Goal: Information Seeking & Learning: Learn about a topic

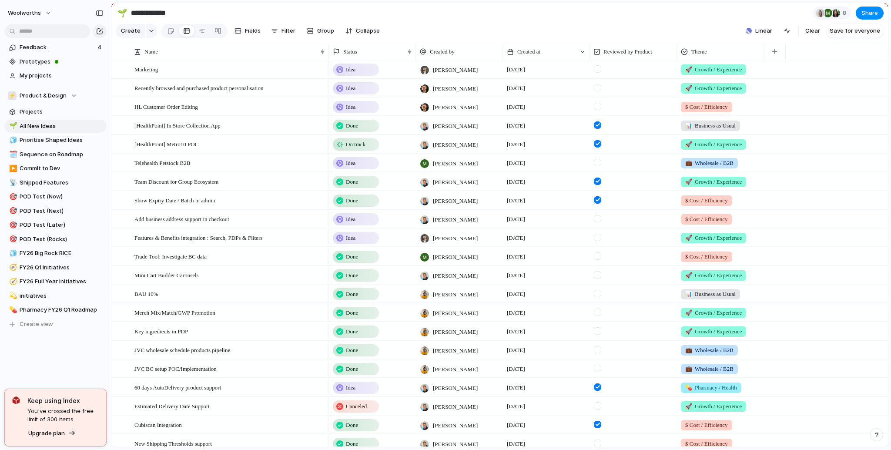
scroll to position [1983, 0]
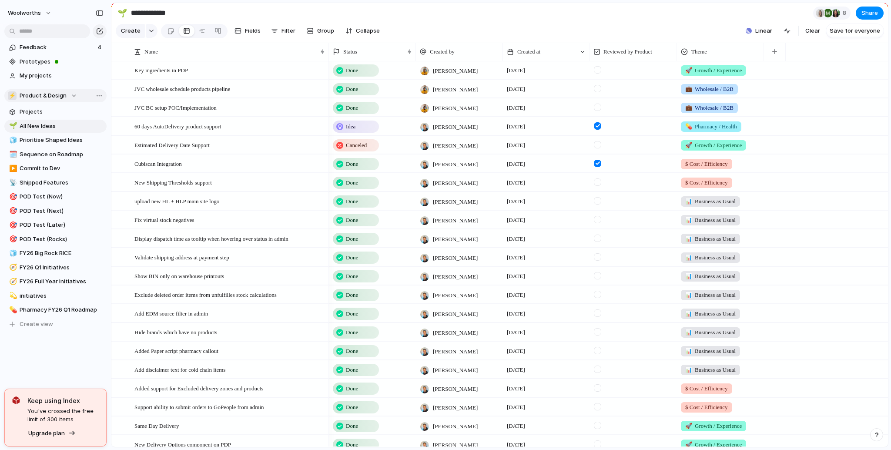
click at [67, 96] on div "⚡ Product & Design" at bounding box center [42, 95] width 69 height 9
click at [137, 215] on div "🏢 Healthylife Company 🛠️ Insights & Analytics ⚡ Product & Design 🔧 Tech Interna…" at bounding box center [445, 225] width 891 height 450
click at [51, 97] on span "Product & Design" at bounding box center [43, 95] width 47 height 9
click at [44, 126] on div "🏢 Healthylife Company" at bounding box center [48, 131] width 71 height 10
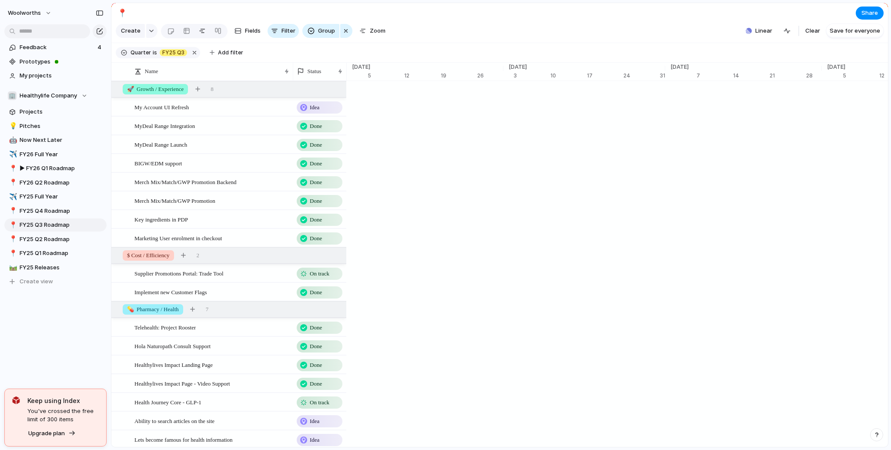
scroll to position [0, 5565]
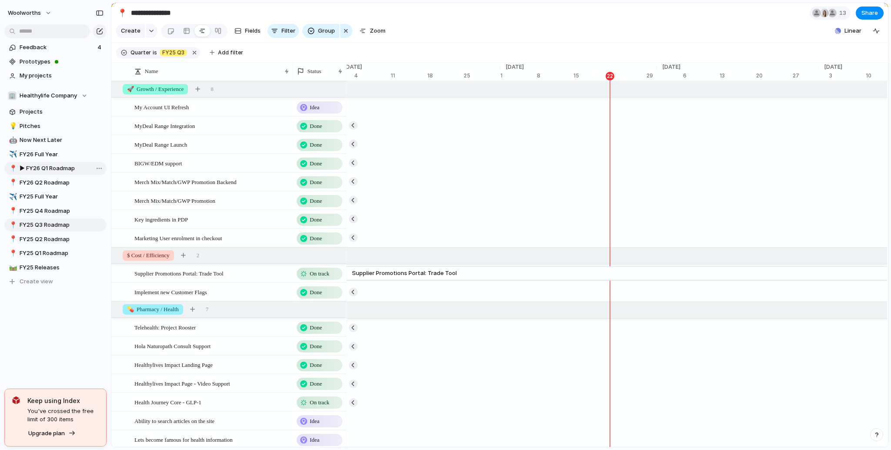
click at [53, 164] on span "▶︎ FY26 Q1 Roadmap" at bounding box center [62, 168] width 84 height 9
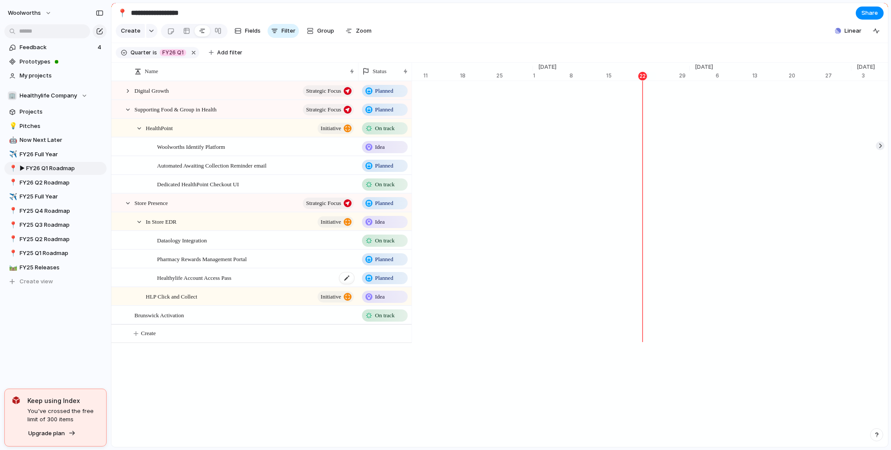
scroll to position [0, 5598]
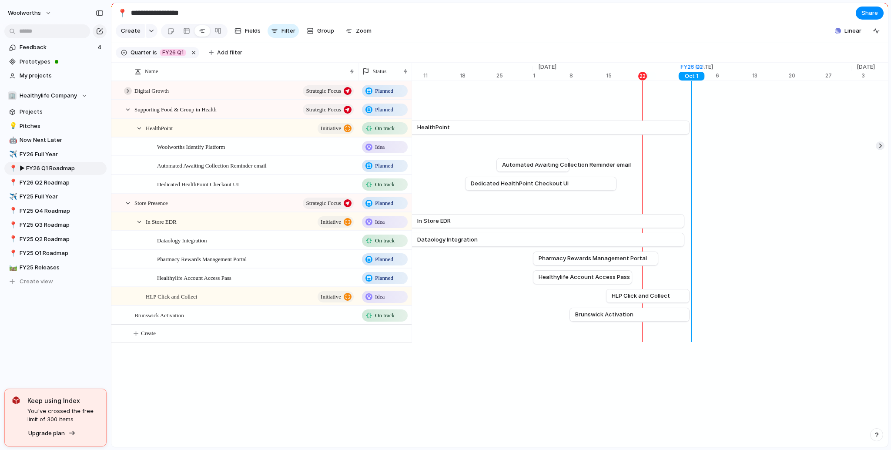
click at [128, 95] on div at bounding box center [128, 91] width 8 height 8
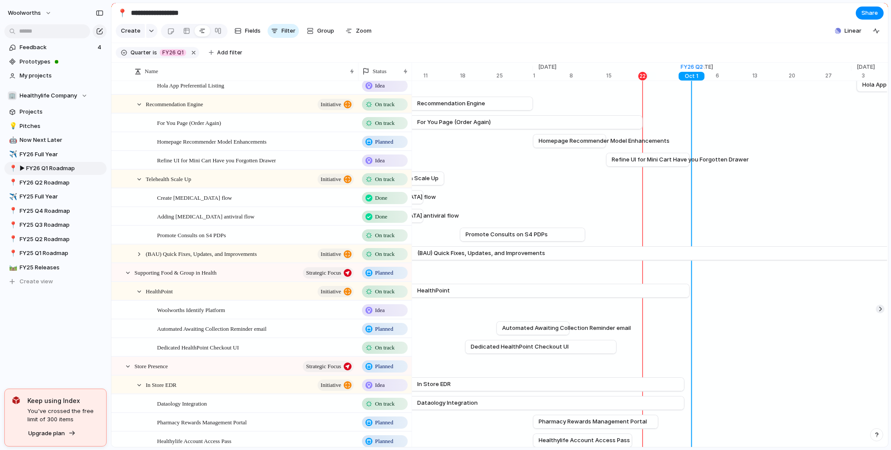
scroll to position [470, 0]
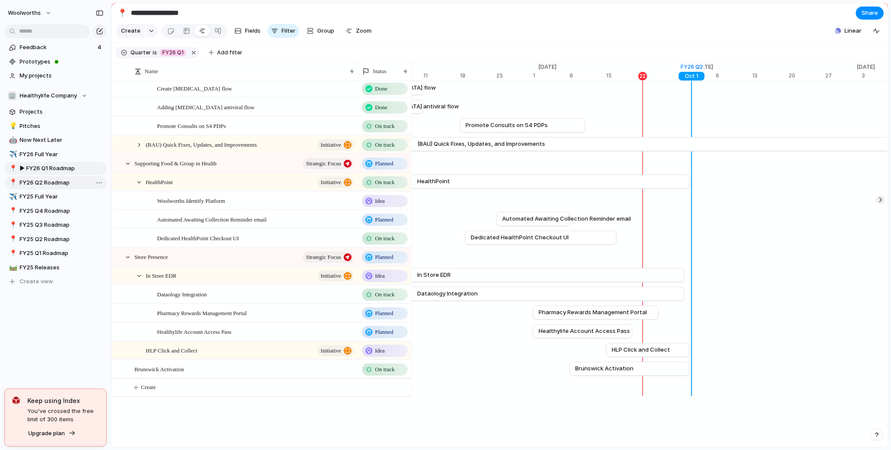
click at [52, 178] on span "FY26 Q2 Roadmap" at bounding box center [62, 182] width 84 height 9
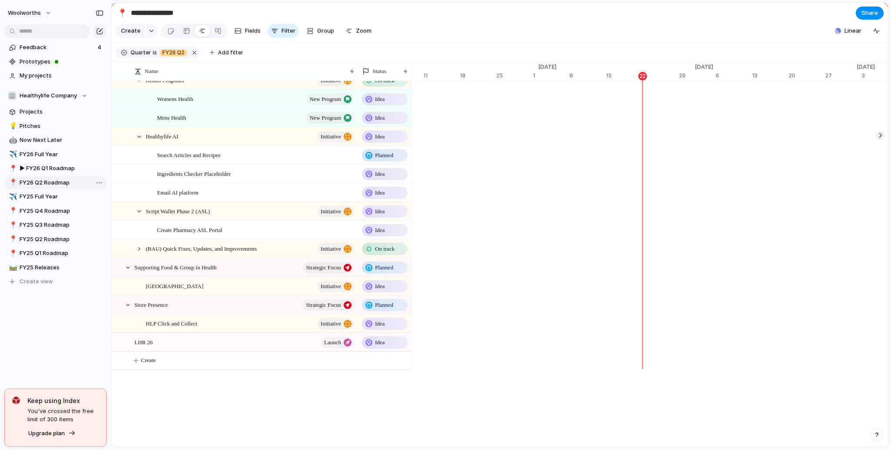
scroll to position [0, 5598]
click at [45, 161] on div "💡 Pitches 🤖 Now Next Later ✈️ FY26 Full Year 📍 ▶︎ FY26 Q1 Roadmap 📍 FY26 Q2 Roa…" at bounding box center [55, 204] width 102 height 169
click at [44, 211] on span "FY25 Q4 Roadmap" at bounding box center [62, 211] width 84 height 9
type input "**********"
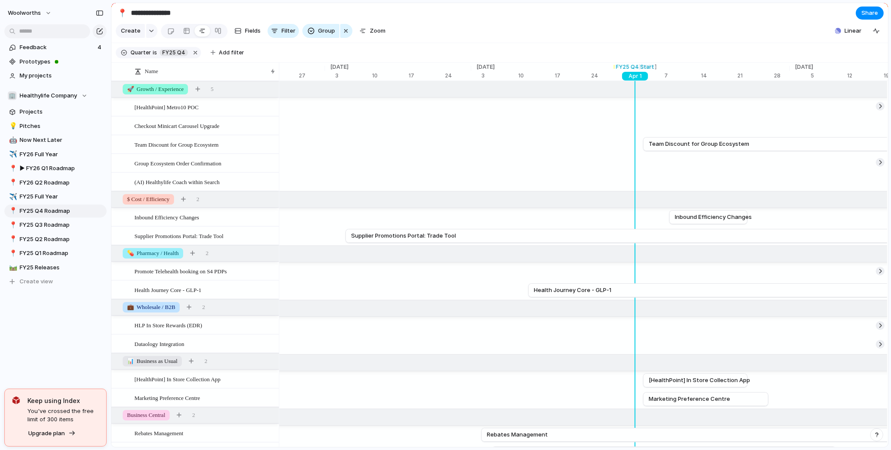
scroll to position [0, 4619]
